Goal: Information Seeking & Learning: Learn about a topic

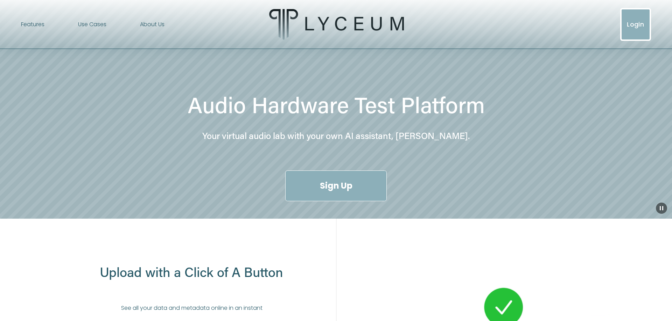
click at [107, 30] on div "Features Test Planning [PERSON_NAME] Data Automation Collaboration" at bounding box center [232, 24] width 422 height 31
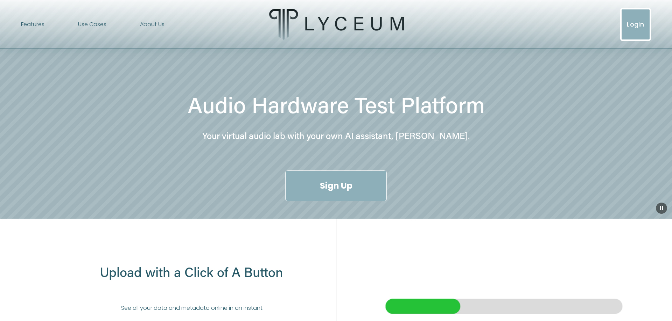
click at [103, 26] on span "Use Cases" at bounding box center [92, 25] width 28 height 10
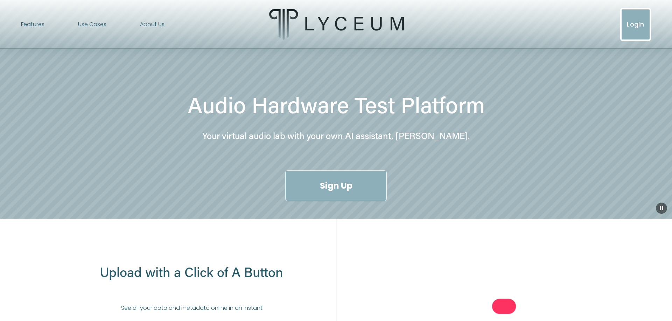
click at [0, 0] on span "Data Science" at bounding box center [0, 0] width 0 height 0
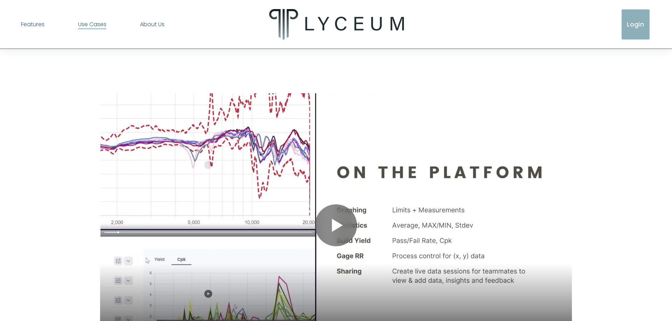
click at [0, 0] on span "Test Planning" at bounding box center [0, 0] width 0 height 0
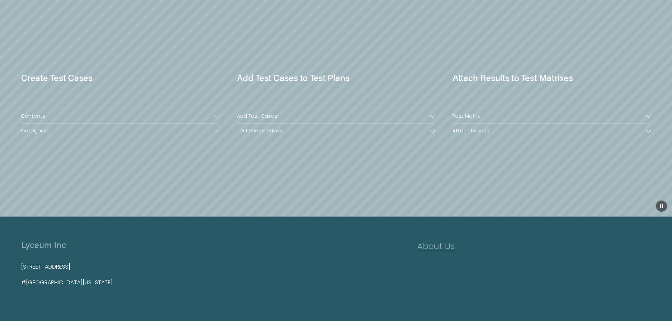
scroll to position [785, 0]
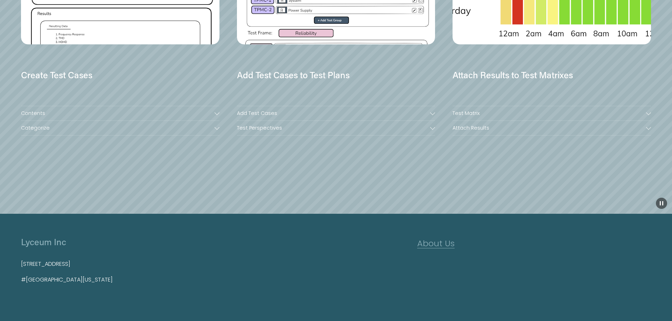
drag, startPoint x: 21, startPoint y: 265, endPoint x: 110, endPoint y: 267, distance: 88.5
click at [110, 267] on p "[STREET_ADDRESS]" at bounding box center [204, 265] width 366 height 10
copy p "[STREET_ADDRESS]"
